Goal: Communication & Community: Answer question/provide support

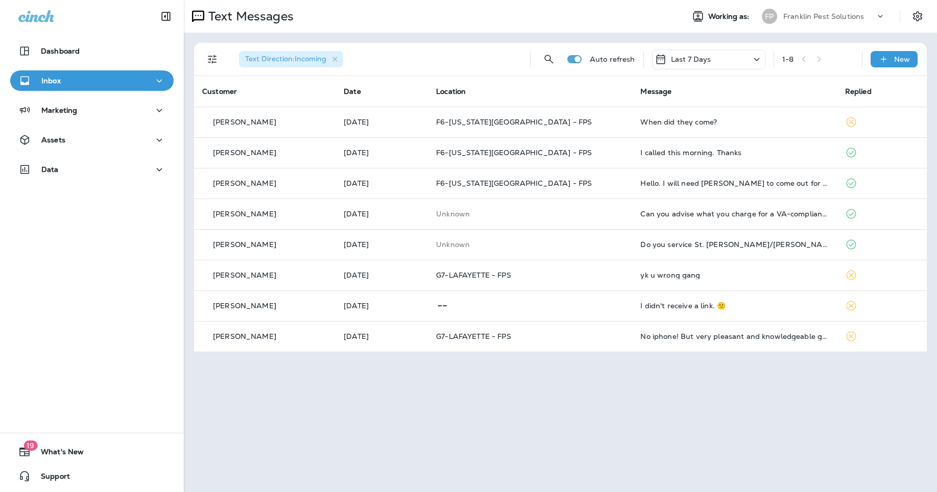
click at [810, 12] on p "Franklin Pest Solutions" at bounding box center [823, 16] width 81 height 8
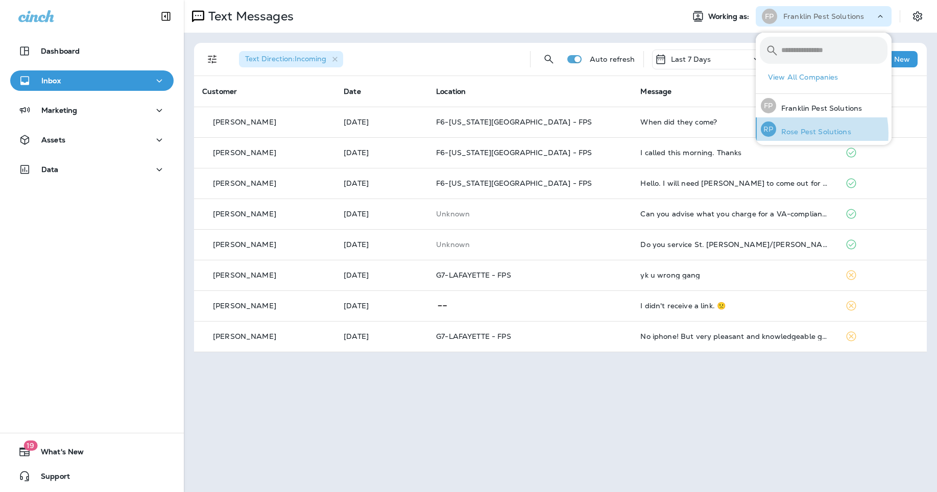
click at [795, 133] on p "Rose Pest Solutions" at bounding box center [813, 132] width 75 height 8
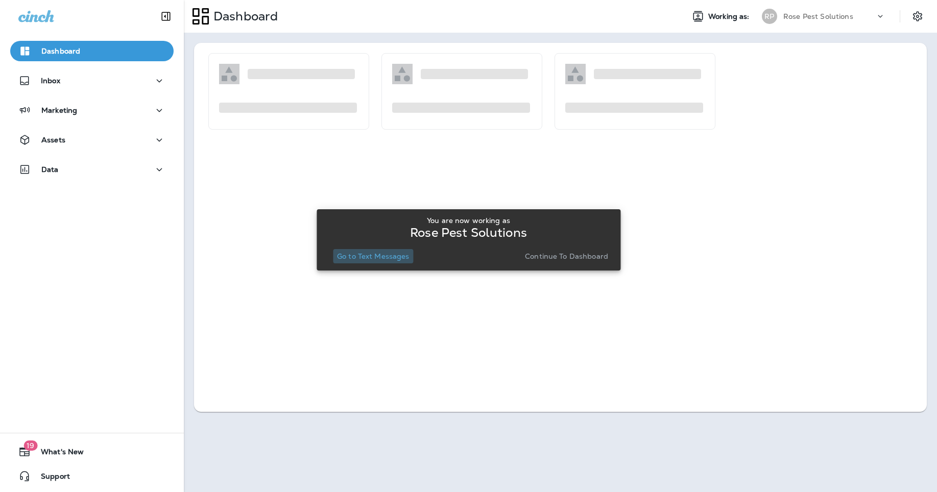
click at [374, 259] on p "Go to Text Messages" at bounding box center [373, 256] width 72 height 8
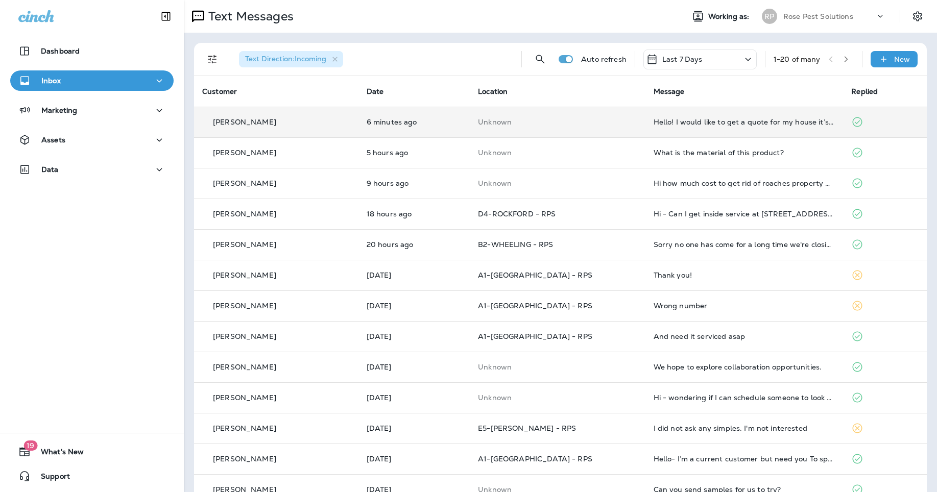
click at [729, 132] on td "Hello! I would like to get a quote for my house it’s currently infested with ro…" at bounding box center [744, 122] width 198 height 31
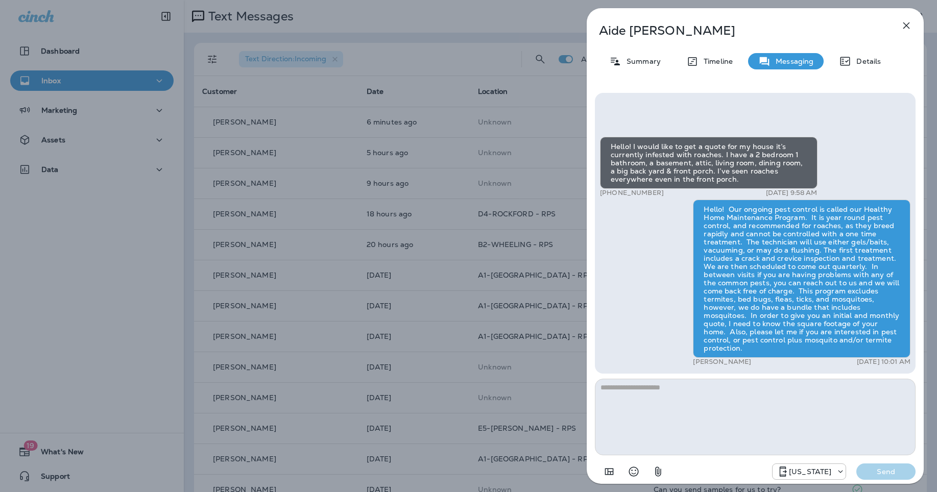
click at [904, 23] on icon "button" at bounding box center [906, 25] width 7 height 7
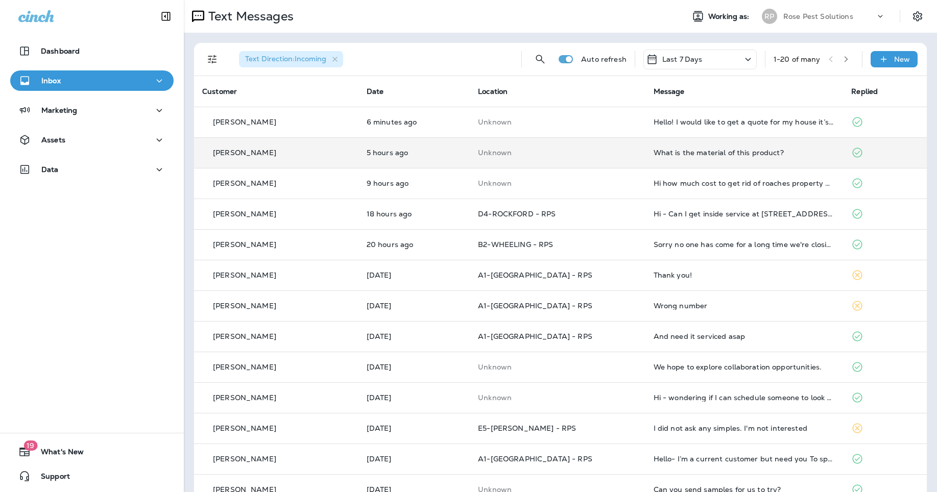
click at [654, 151] on div "What is the material of this product?" at bounding box center [744, 153] width 182 height 8
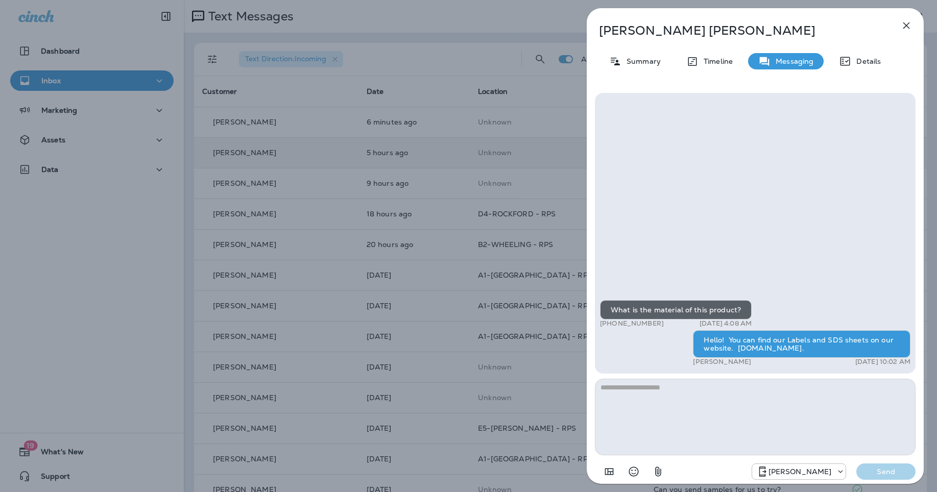
click at [908, 21] on icon "button" at bounding box center [906, 25] width 12 height 12
